Goal: Answer question/provide support

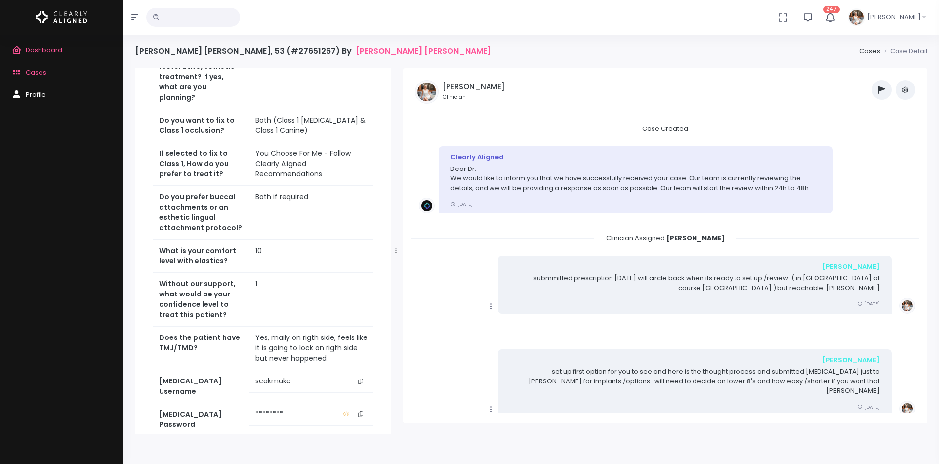
scroll to position [2201, 0]
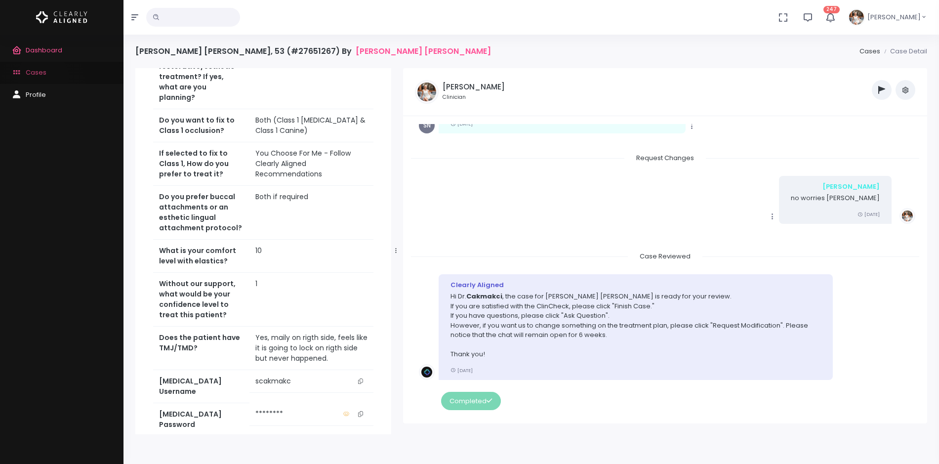
click at [43, 78] on link "Cases" at bounding box center [61, 73] width 123 height 22
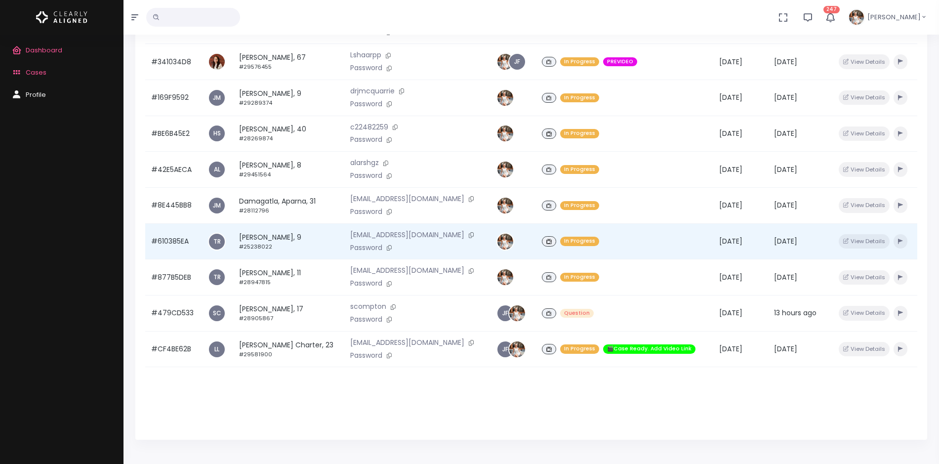
scroll to position [236, 0]
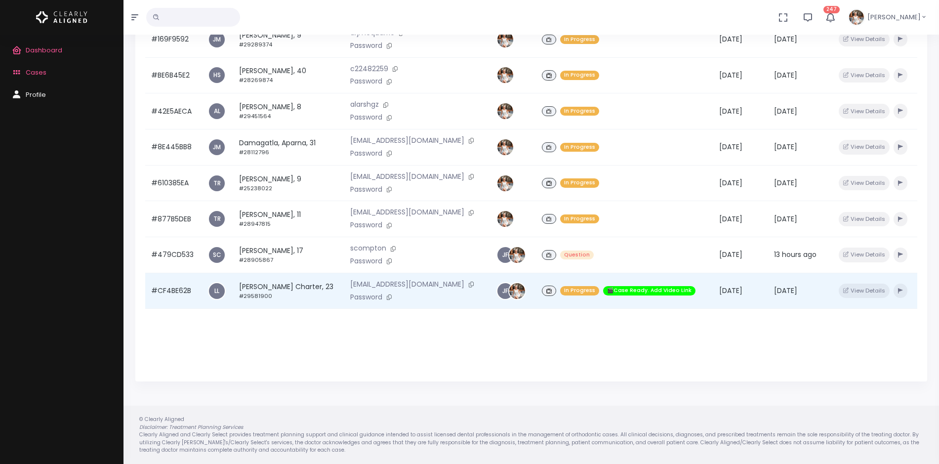
click at [171, 287] on td "#CF4BE62B" at bounding box center [173, 291] width 57 height 36
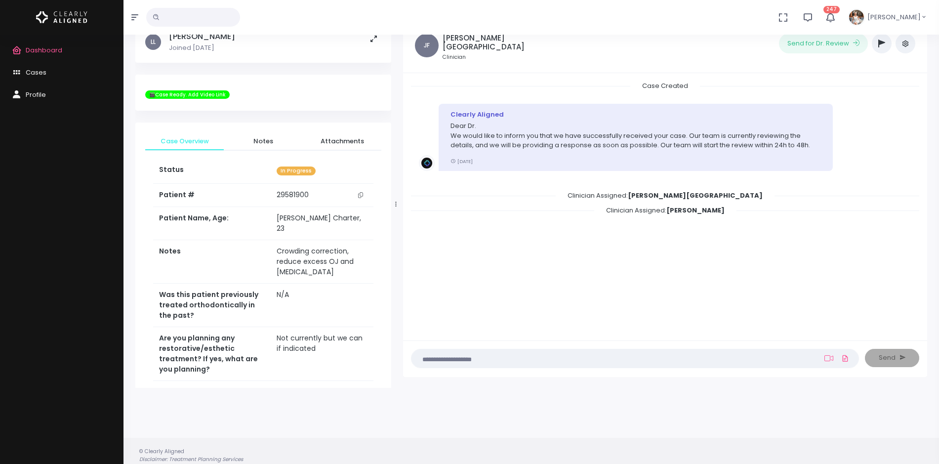
scroll to position [79, 0]
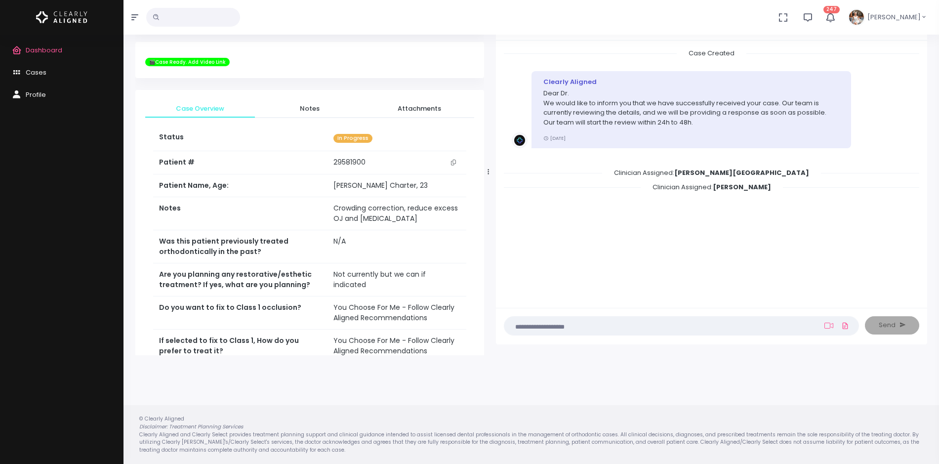
drag, startPoint x: 394, startPoint y: 171, endPoint x: 505, endPoint y: 171, distance: 110.1
click at [489, 171] on icon at bounding box center [487, 171] width 1 height 6
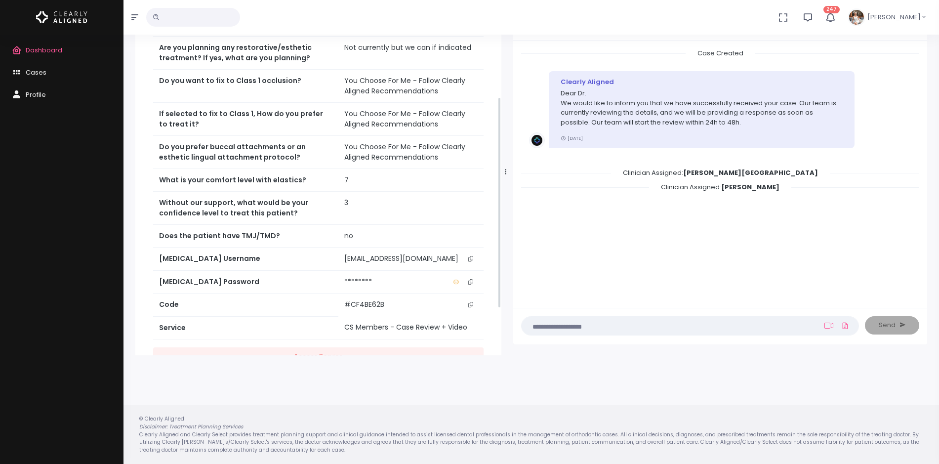
scroll to position [266, 0]
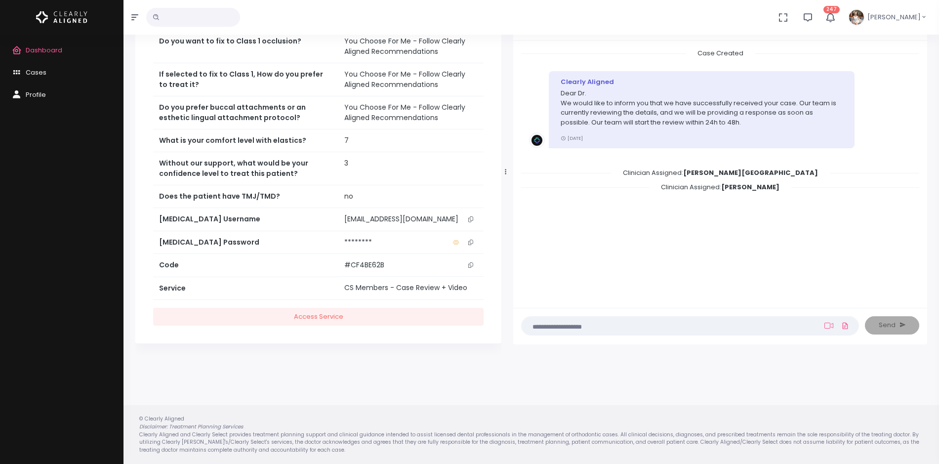
click at [471, 218] on icon "scrollable content" at bounding box center [470, 218] width 5 height 5
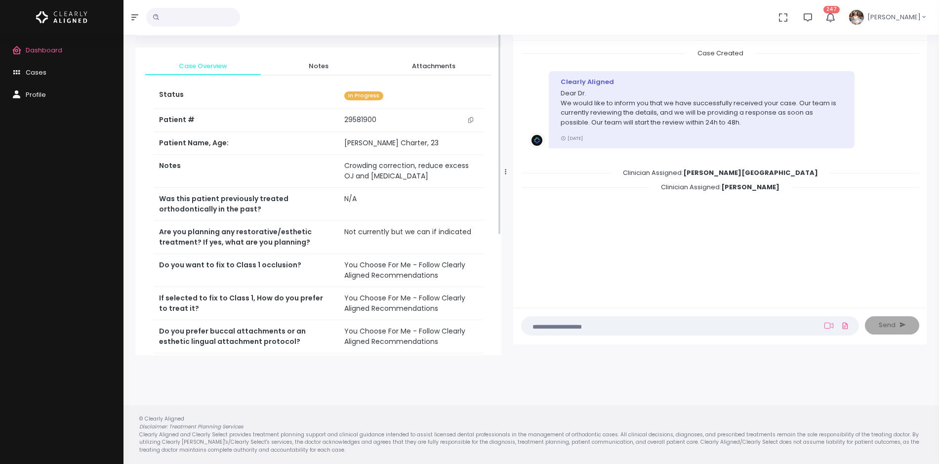
scroll to position [0, 0]
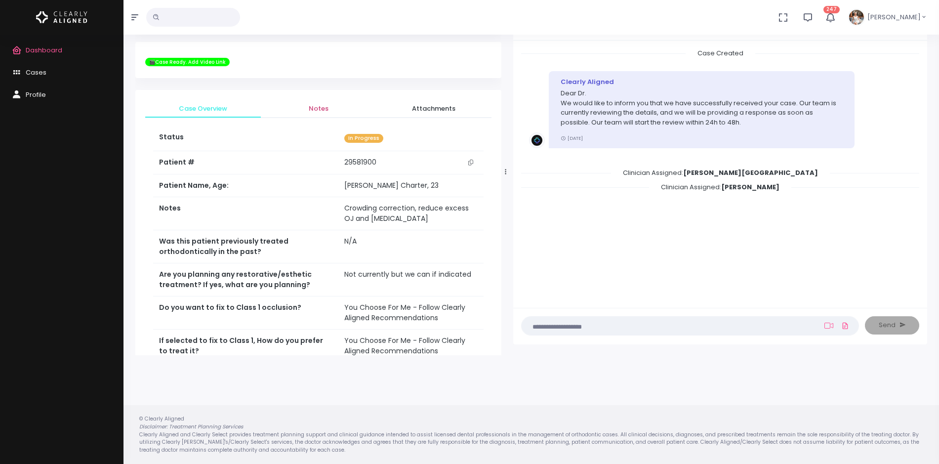
click at [316, 107] on span "Notes" at bounding box center [319, 109] width 100 height 10
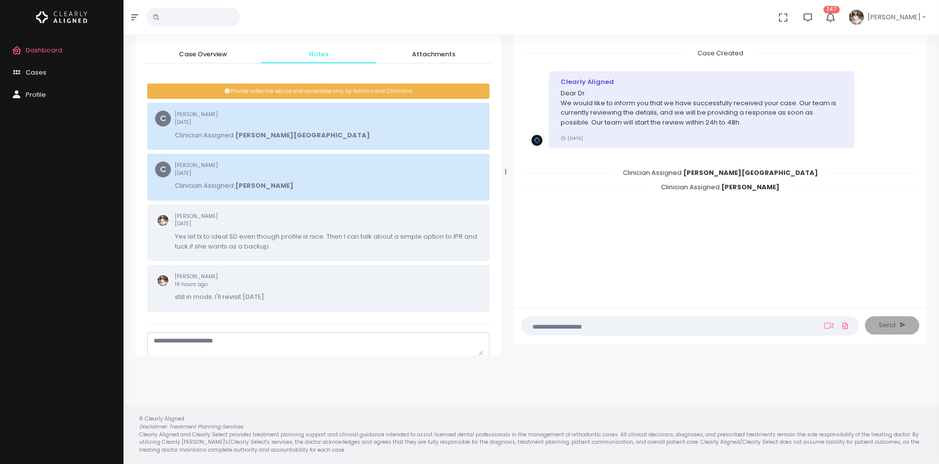
scroll to position [110, 0]
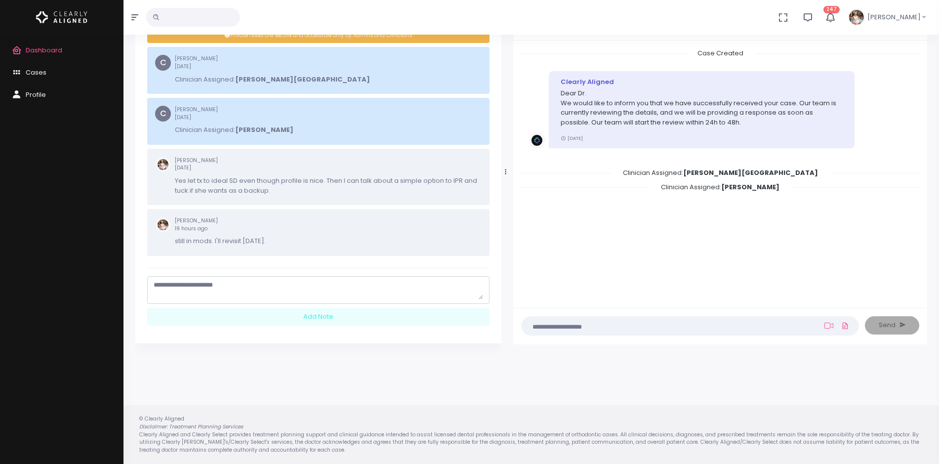
click at [253, 288] on textarea "scrollable content" at bounding box center [318, 289] width 329 height 19
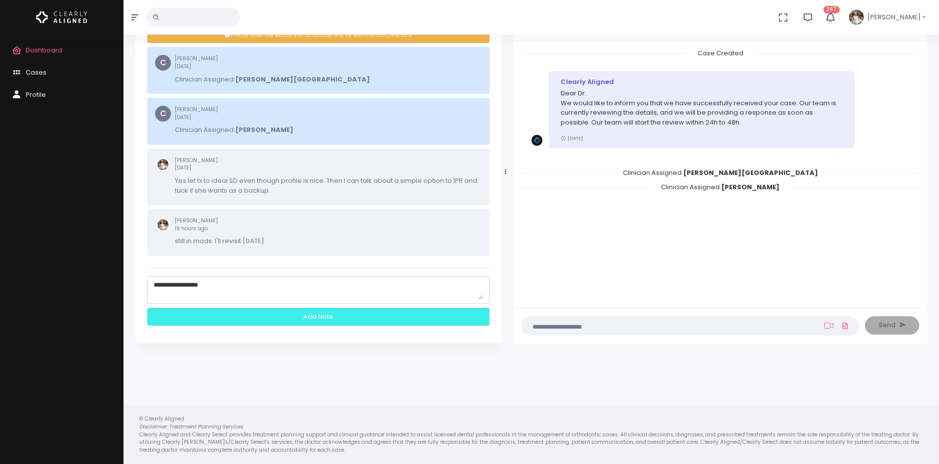
type textarea "**********"
click at [323, 320] on div "Add Note" at bounding box center [318, 317] width 342 height 18
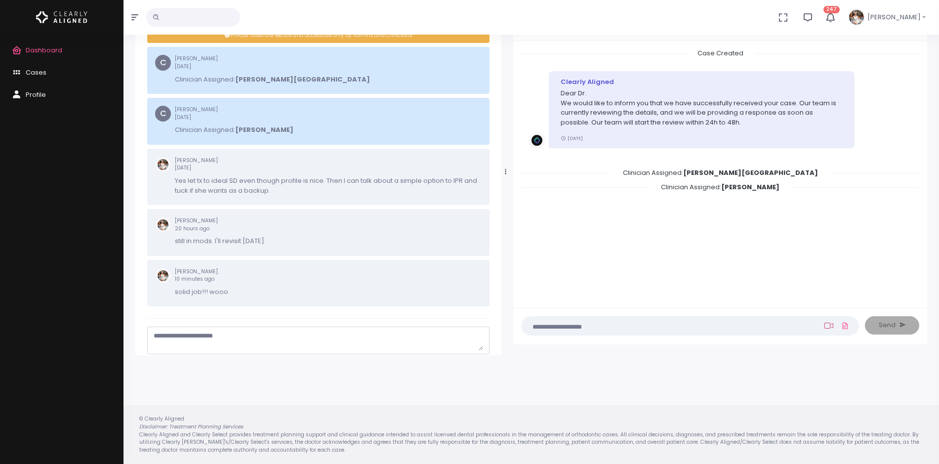
click at [829, 325] on icon at bounding box center [828, 325] width 9 height 6
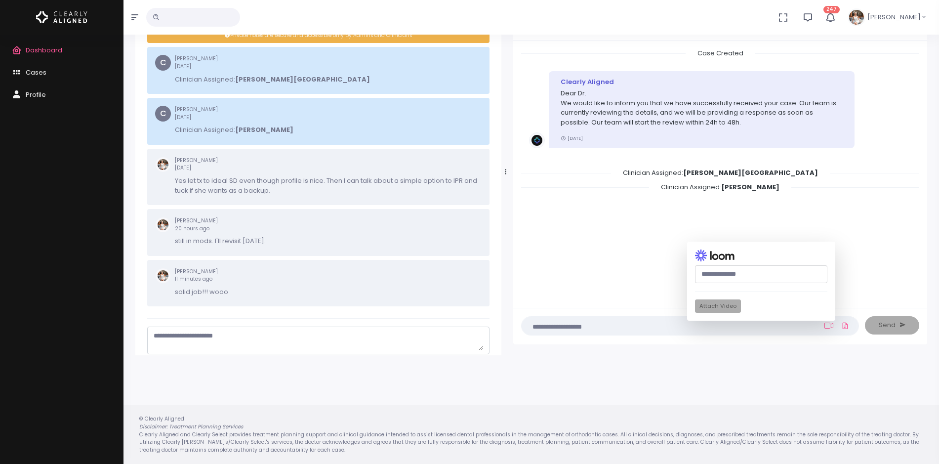
click at [757, 275] on input "text" at bounding box center [761, 274] width 132 height 18
paste input "**********"
type input "**********"
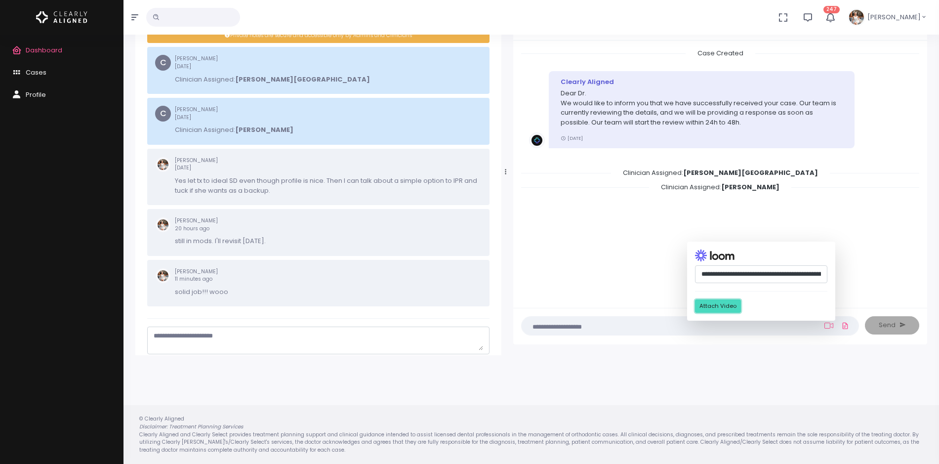
click at [718, 305] on button "Attach Video" at bounding box center [718, 305] width 46 height 13
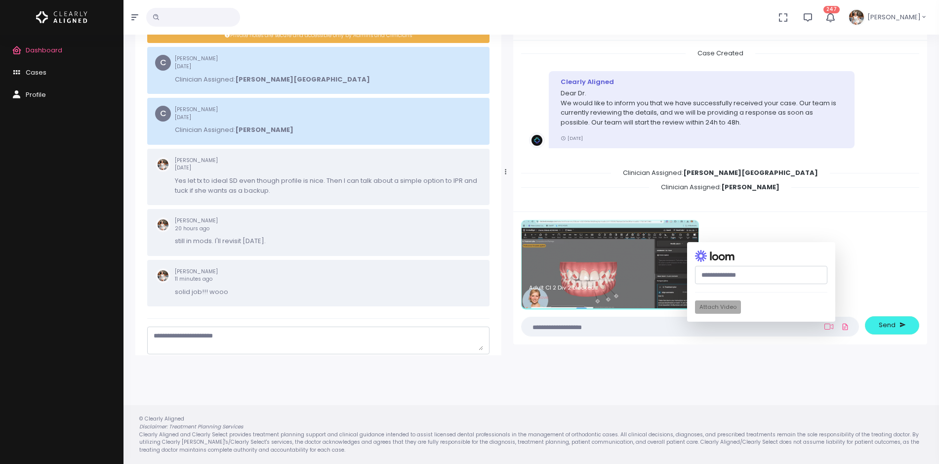
click at [617, 324] on textarea at bounding box center [670, 326] width 286 height 11
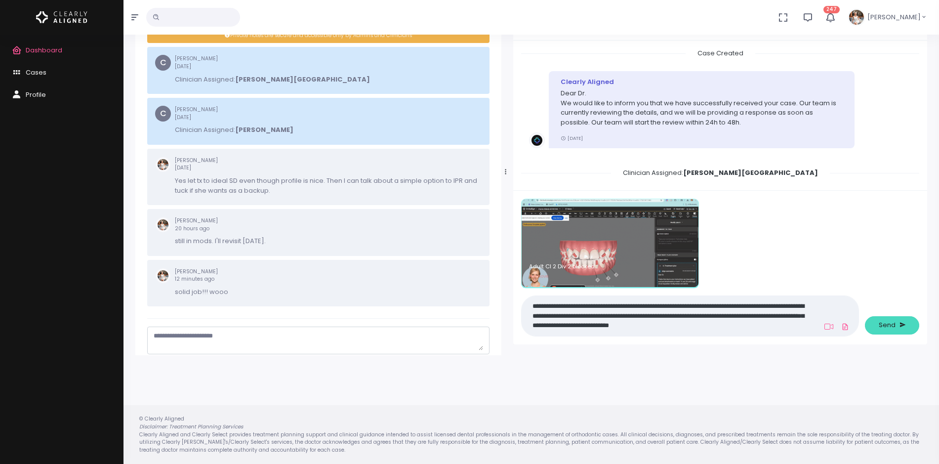
type textarea "**********"
click at [878, 324] on button "Send" at bounding box center [892, 325] width 54 height 18
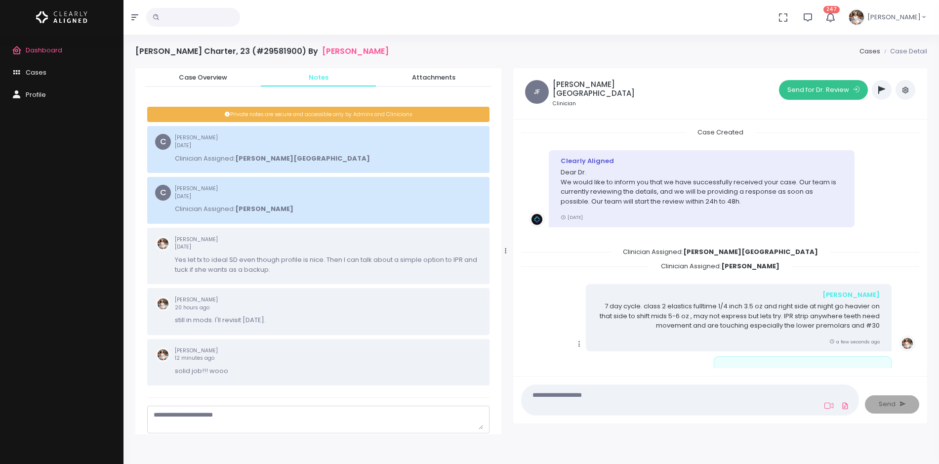
click at [827, 90] on button "Send for Dr. Review" at bounding box center [823, 90] width 89 height 20
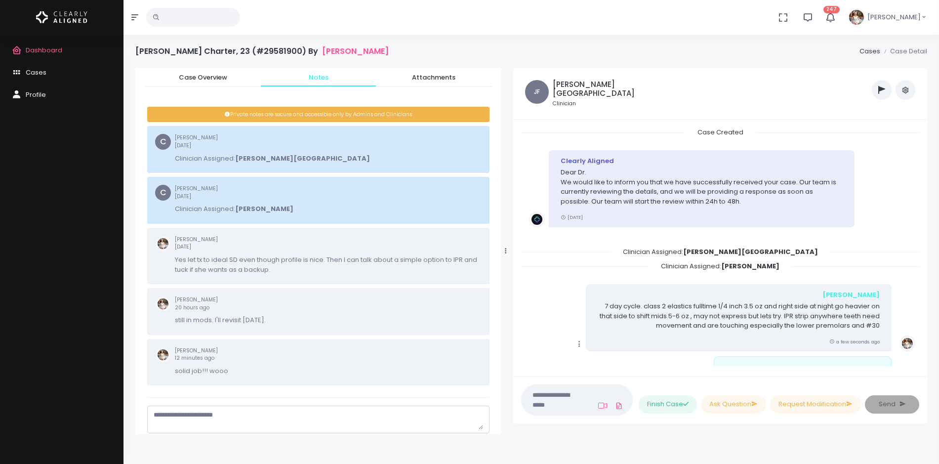
scroll to position [285, 0]
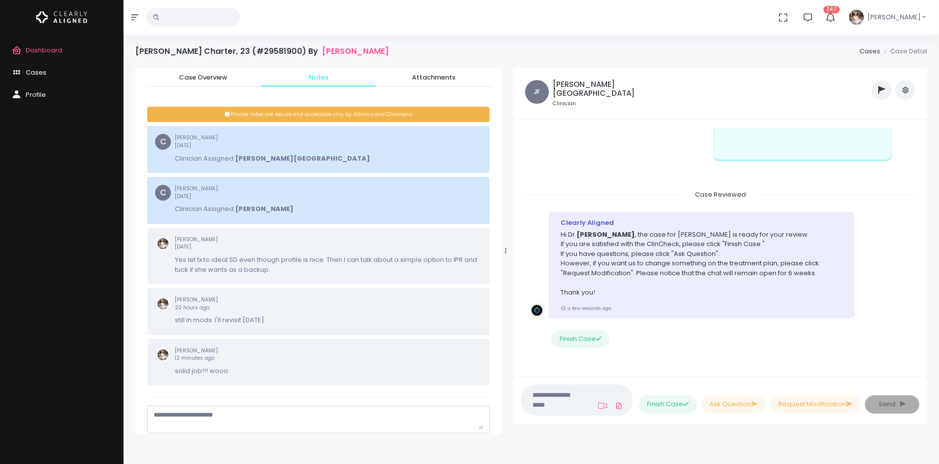
click at [29, 74] on span "Cases" at bounding box center [36, 72] width 21 height 9
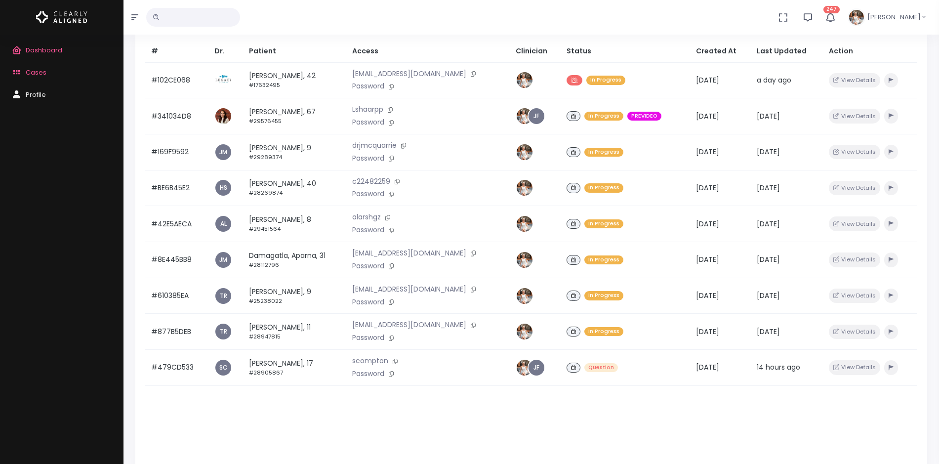
scroll to position [236, 0]
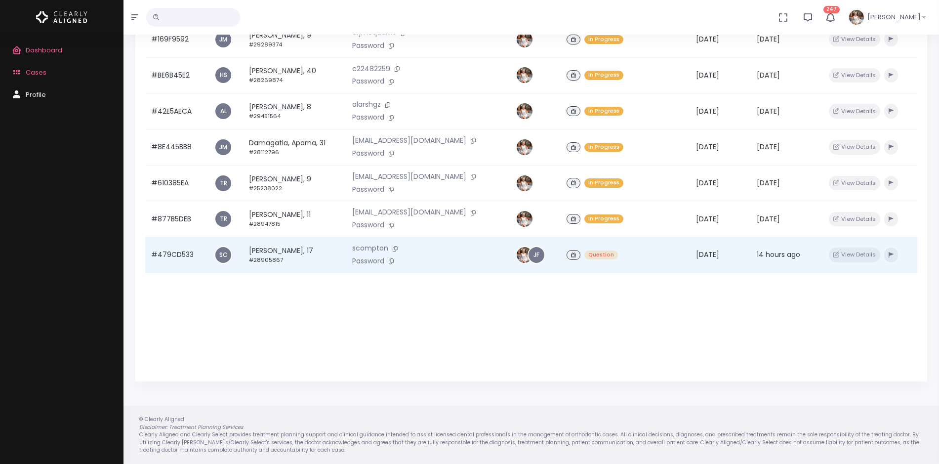
click at [171, 255] on td "#479CD533" at bounding box center [176, 255] width 63 height 36
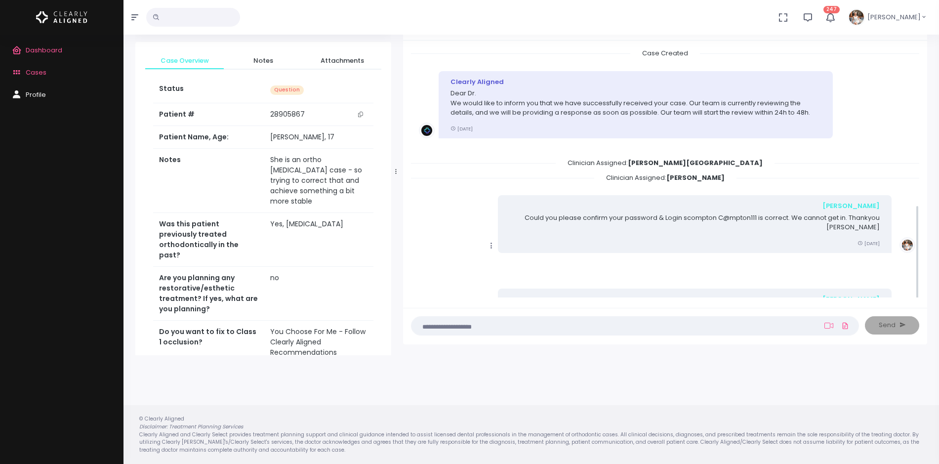
scroll to position [412, 0]
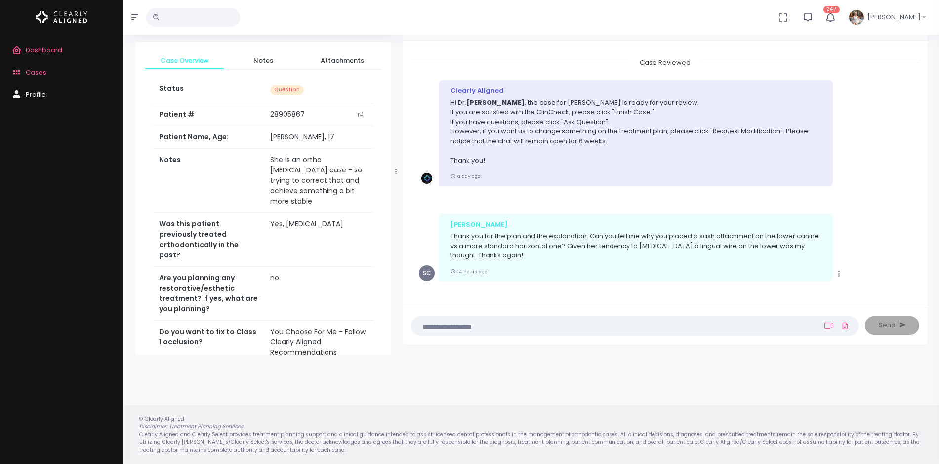
click at [555, 327] on textarea at bounding box center [615, 325] width 396 height 11
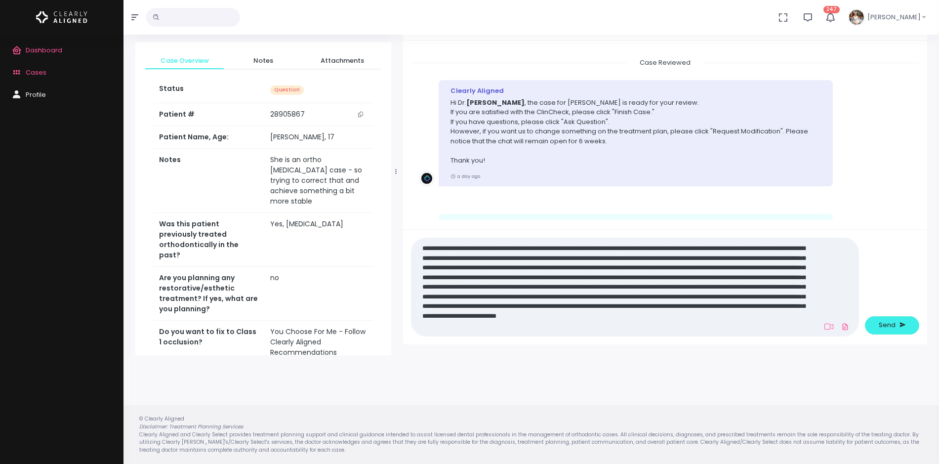
scroll to position [0, 0]
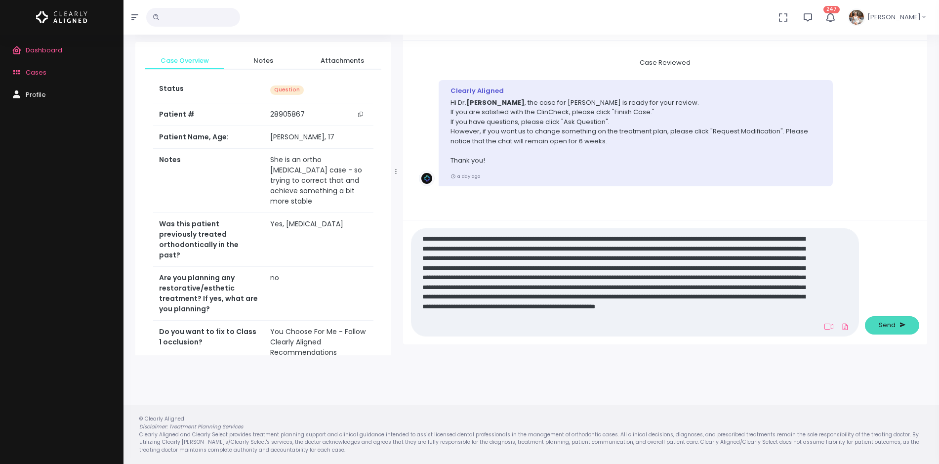
type textarea "**********"
click at [884, 325] on span "Send" at bounding box center [886, 325] width 17 height 10
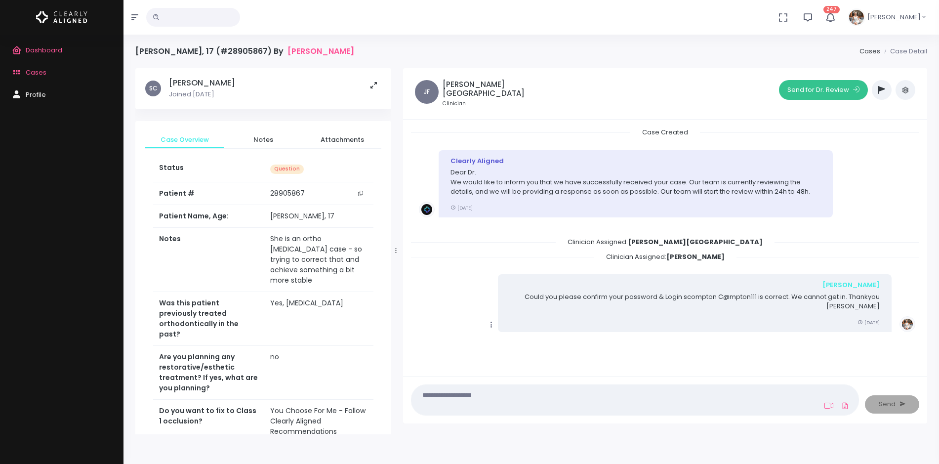
click at [843, 92] on button "Send for Dr. Review" at bounding box center [823, 90] width 89 height 20
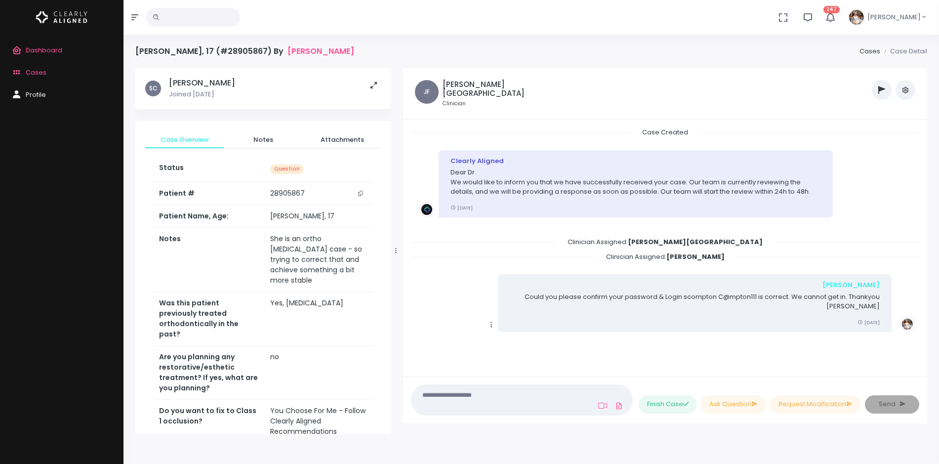
scroll to position [772, 0]
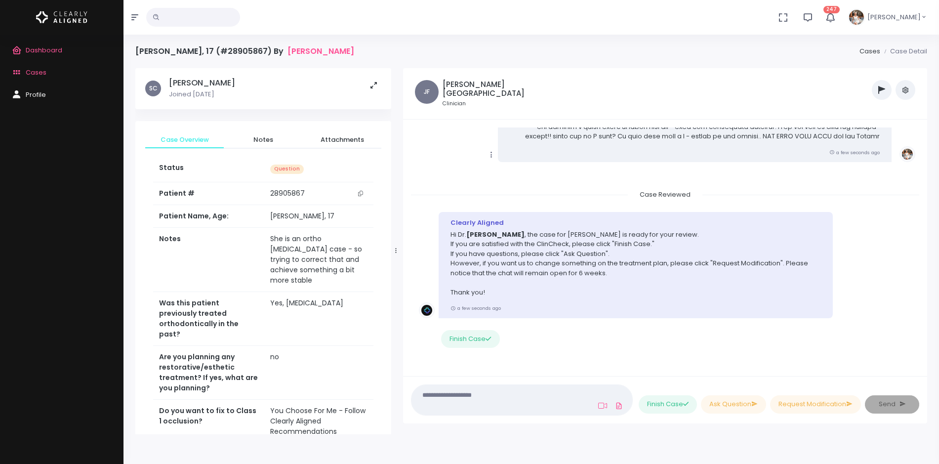
click at [34, 68] on span "Cases" at bounding box center [36, 72] width 21 height 9
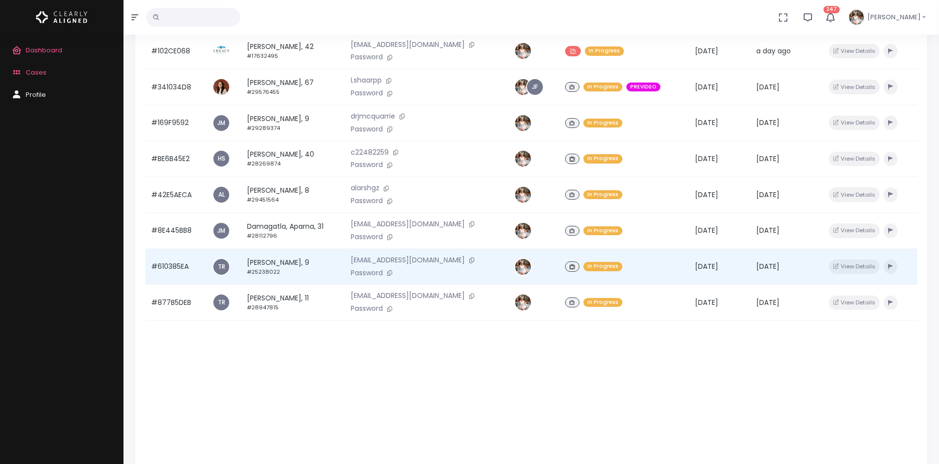
scroll to position [174, 0]
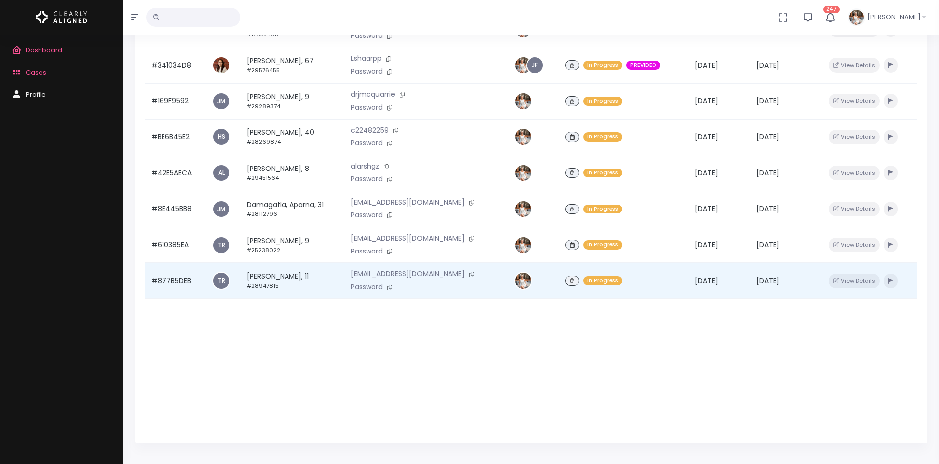
click at [175, 282] on td "#877B5DEB" at bounding box center [175, 281] width 61 height 36
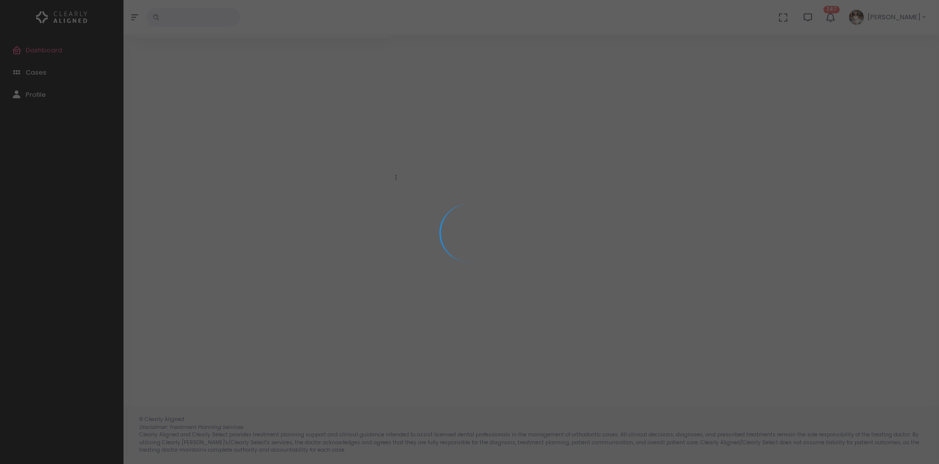
scroll to position [79, 0]
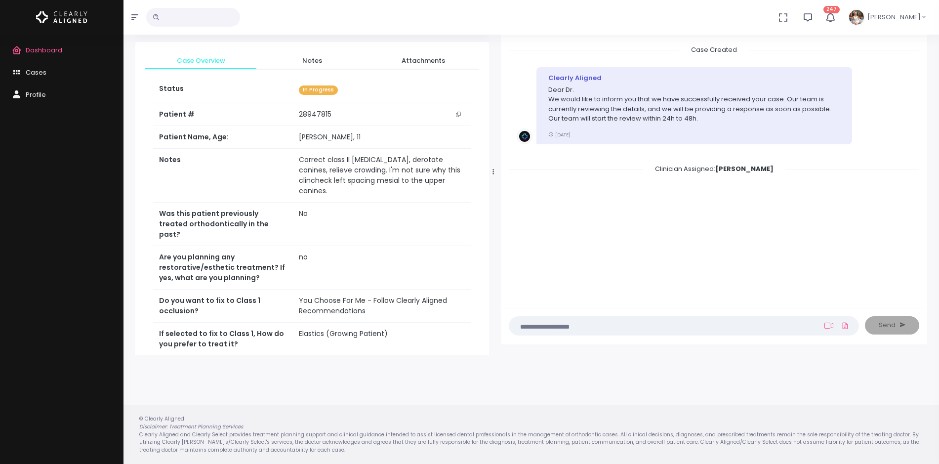
drag, startPoint x: 396, startPoint y: 173, endPoint x: 496, endPoint y: 170, distance: 99.8
click at [494, 170] on icon at bounding box center [492, 171] width 1 height 6
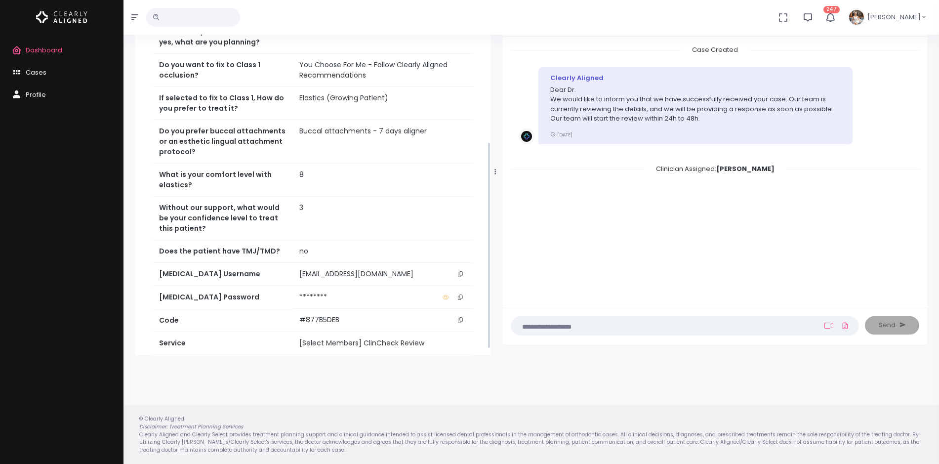
scroll to position [280, 0]
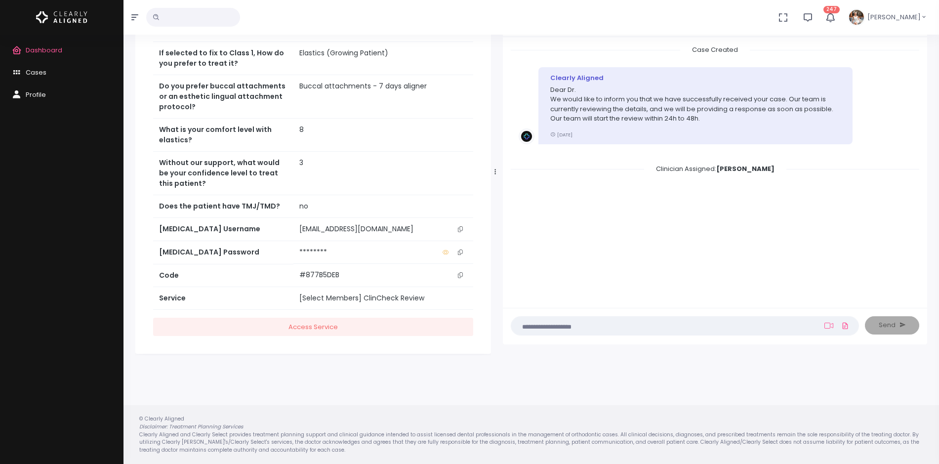
click at [459, 226] on icon "scrollable content" at bounding box center [460, 228] width 5 height 5
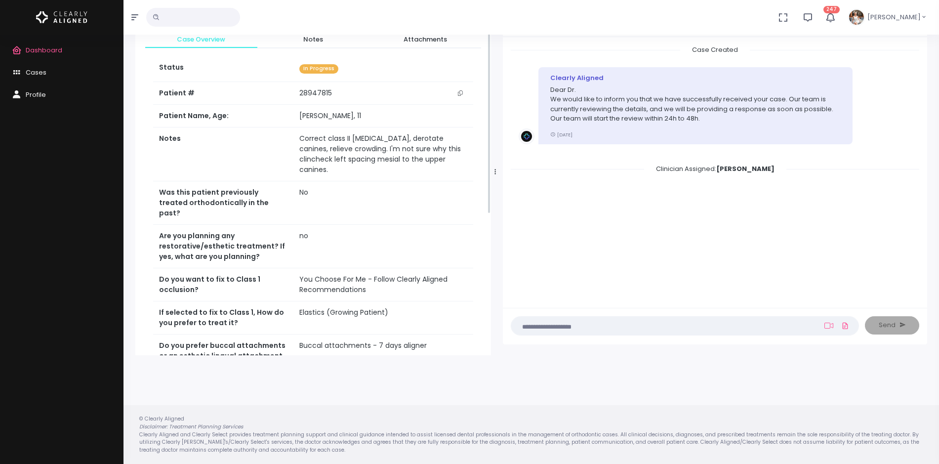
scroll to position [0, 0]
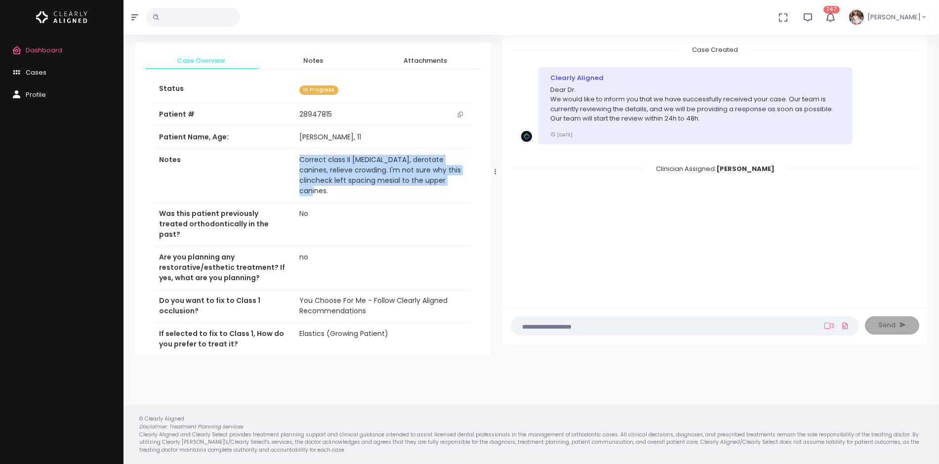
drag, startPoint x: 432, startPoint y: 182, endPoint x: 280, endPoint y: 156, distance: 153.4
click at [293, 156] on td "Correct class II [MEDICAL_DATA], derotate canines, relieve crowding. I'm not su…" at bounding box center [383, 176] width 180 height 54
copy td "Correct class II [MEDICAL_DATA], derotate canines, relieve crowding. I'm not su…"
click at [495, 225] on div at bounding box center [495, 172] width 5 height 358
click at [831, 326] on icon at bounding box center [828, 325] width 9 height 8
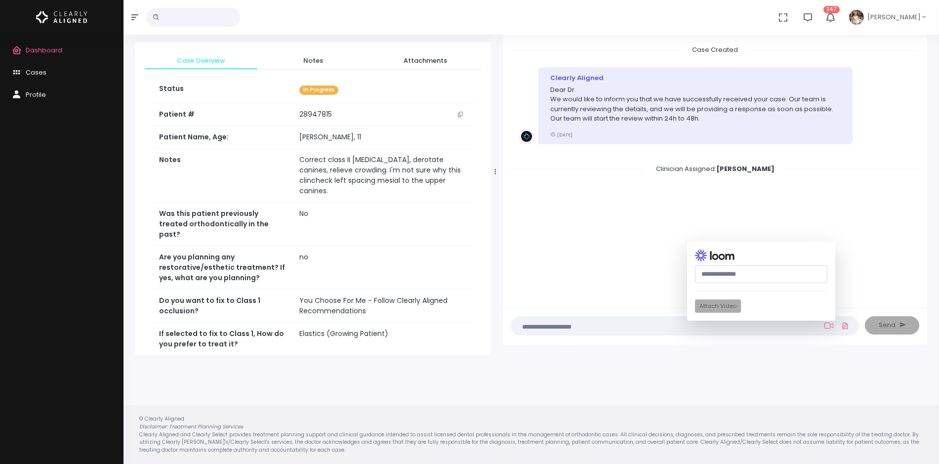
click at [755, 277] on input "text" at bounding box center [761, 274] width 132 height 18
drag, startPoint x: 761, startPoint y: 279, endPoint x: 767, endPoint y: 275, distance: 7.5
click at [762, 278] on input "text" at bounding box center [761, 274] width 132 height 18
paste input "**********"
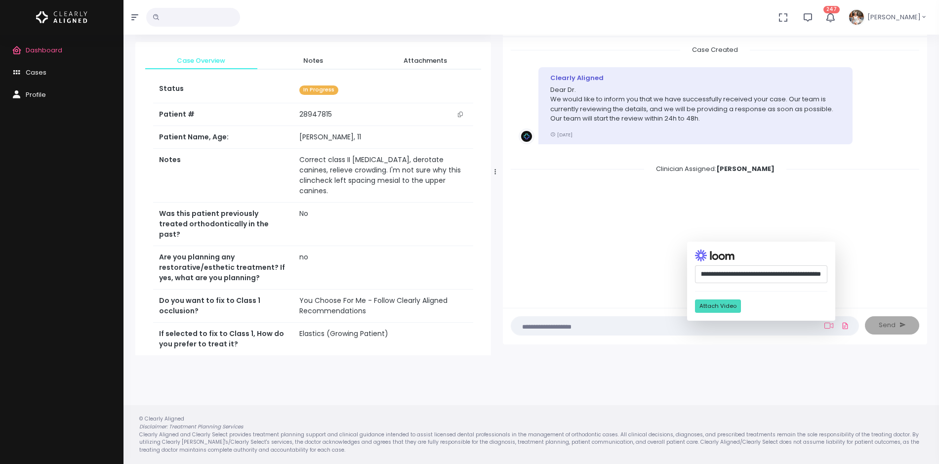
type input "**********"
click at [717, 305] on button "Attach Video" at bounding box center [718, 305] width 46 height 13
click at [620, 329] on textarea at bounding box center [665, 325] width 297 height 11
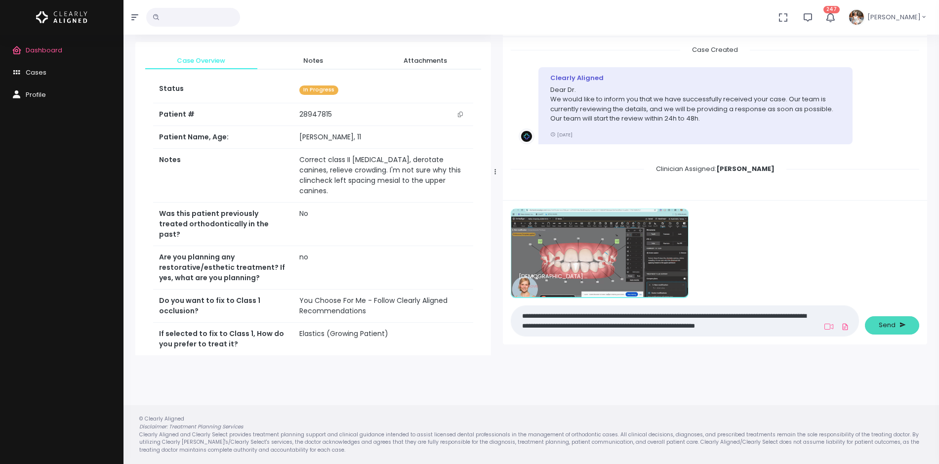
type textarea "**********"
click at [893, 328] on span "Send" at bounding box center [886, 325] width 17 height 10
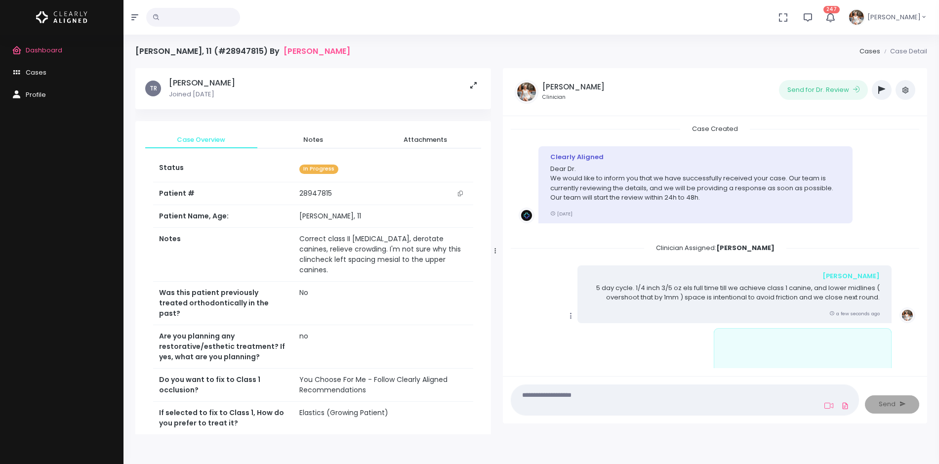
click at [567, 318] on icon at bounding box center [570, 315] width 9 height 9
click at [591, 241] on link "Mark as Video Review" at bounding box center [616, 241] width 103 height 15
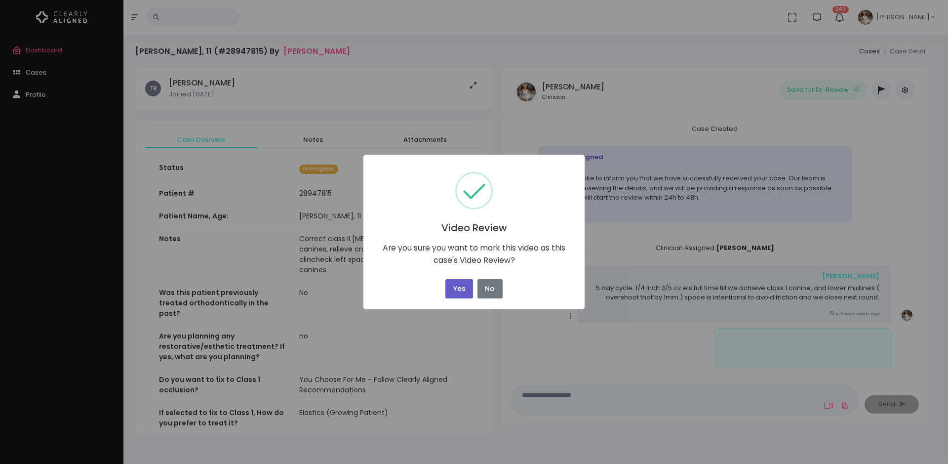
click at [456, 290] on button "Yes" at bounding box center [459, 288] width 28 height 19
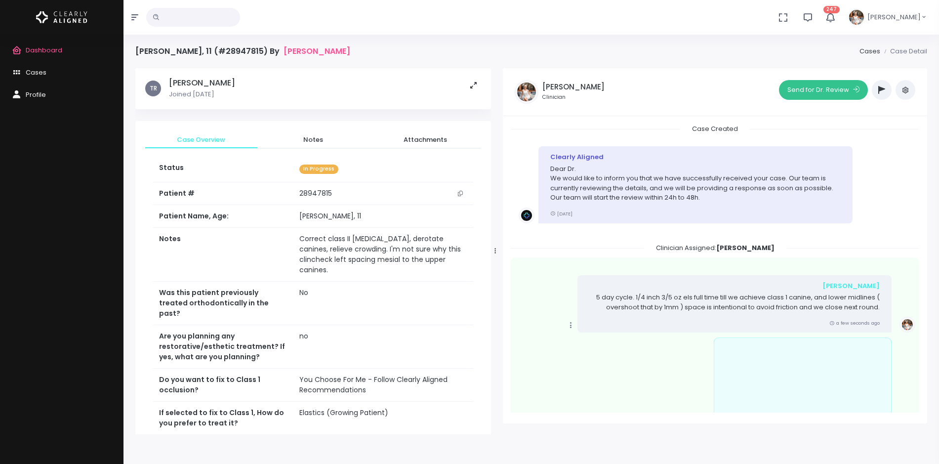
click at [811, 93] on button "Send for Dr. Review" at bounding box center [823, 90] width 89 height 20
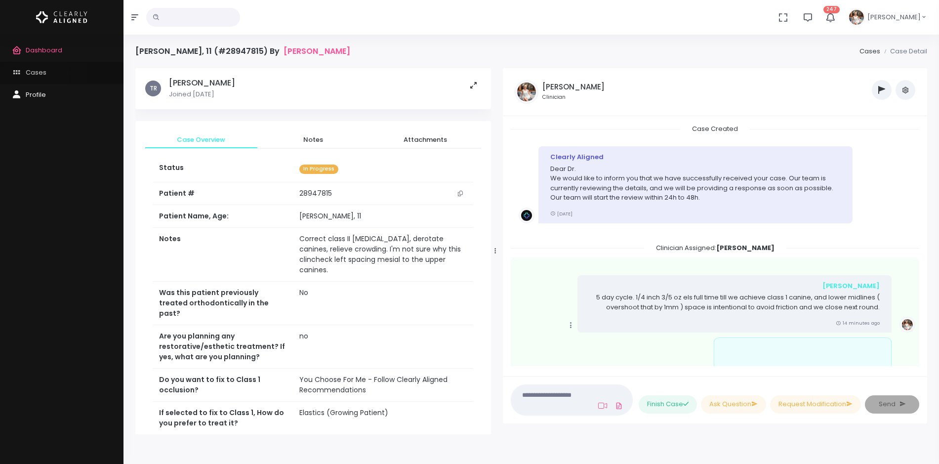
click at [44, 74] on span "Cases" at bounding box center [36, 72] width 21 height 9
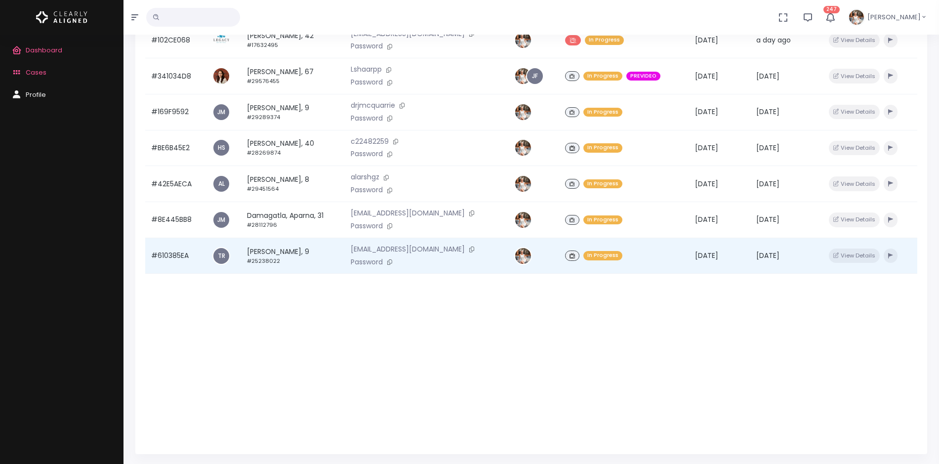
scroll to position [185, 0]
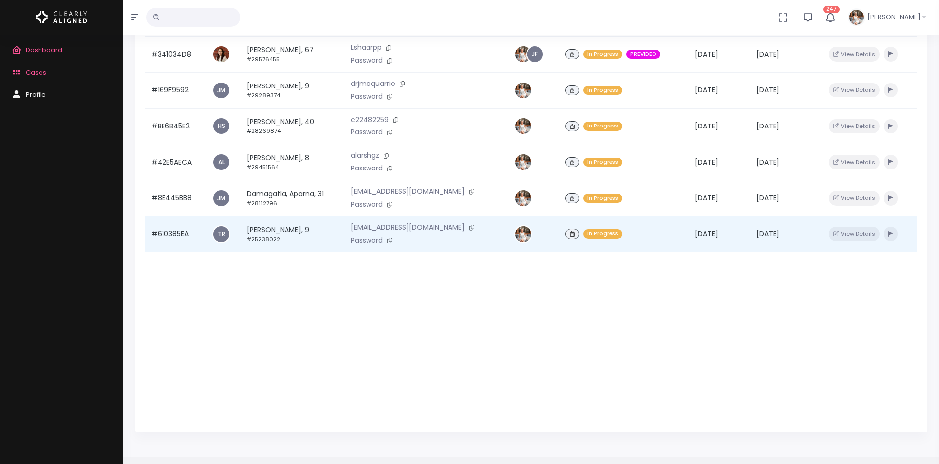
click at [184, 232] on td "#610385EA" at bounding box center [175, 234] width 61 height 36
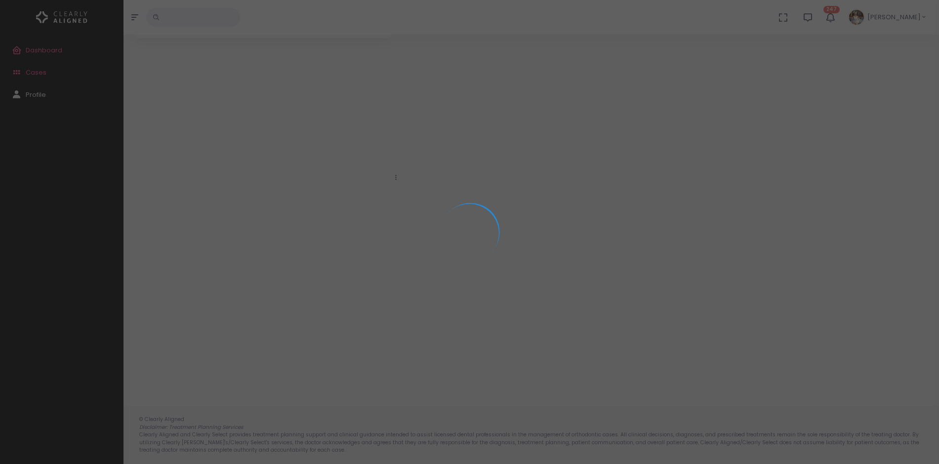
scroll to position [79, 0]
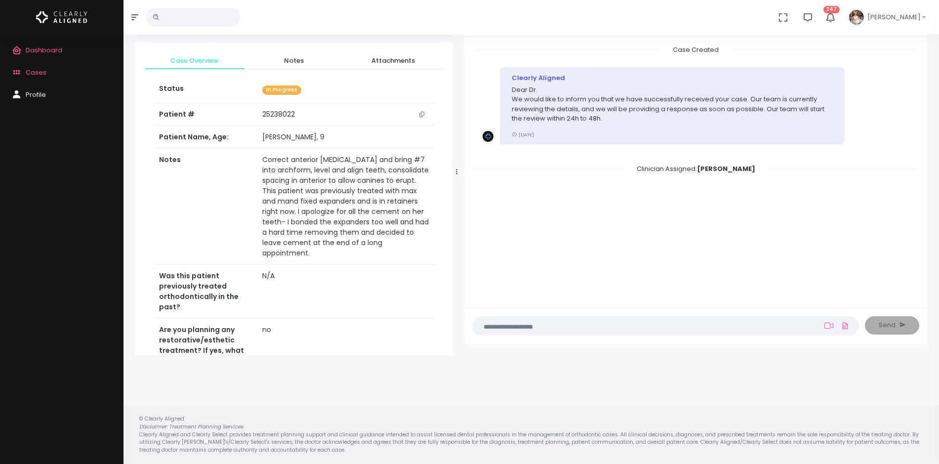
drag, startPoint x: 397, startPoint y: 169, endPoint x: 463, endPoint y: 169, distance: 66.2
click at [459, 169] on div at bounding box center [456, 172] width 5 height 358
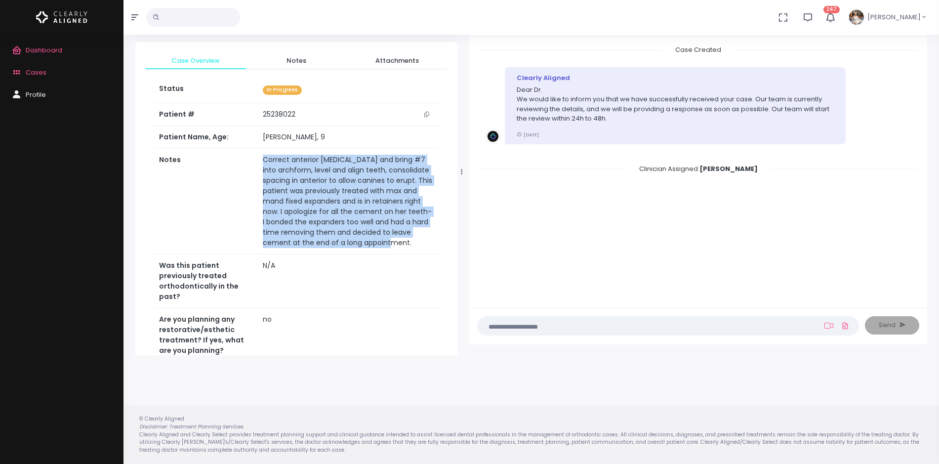
drag, startPoint x: 310, startPoint y: 238, endPoint x: 251, endPoint y: 161, distance: 96.2
click at [257, 161] on td "Correct anterior [MEDICAL_DATA] and bring #7 into archform, level and align tee…" at bounding box center [348, 202] width 183 height 106
copy td "Correct anterior [MEDICAL_DATA] and bring #7 into archform, level and align tee…"
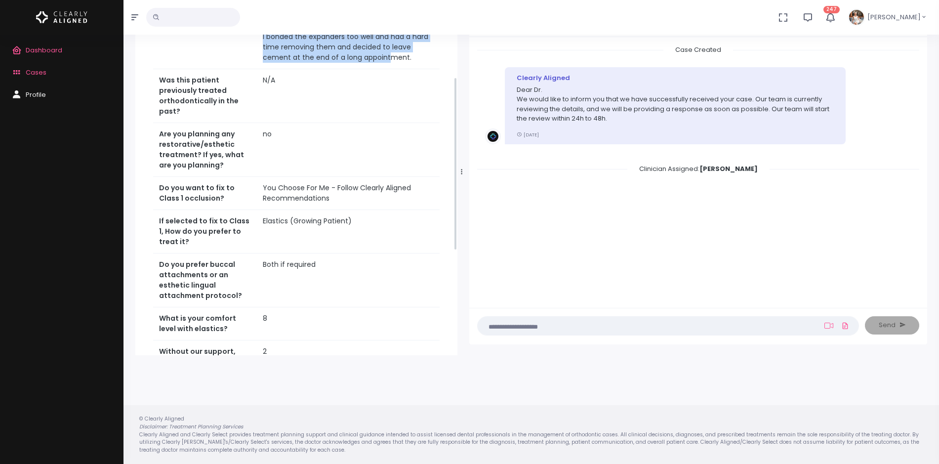
scroll to position [0, 0]
